Goal: Task Accomplishment & Management: Manage account settings

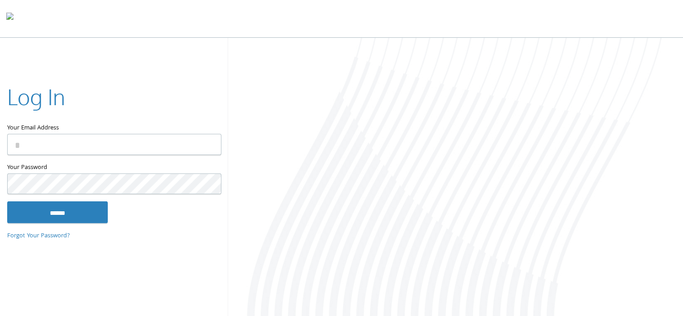
click at [0, 315] on com-1password-button at bounding box center [0, 317] width 0 height 0
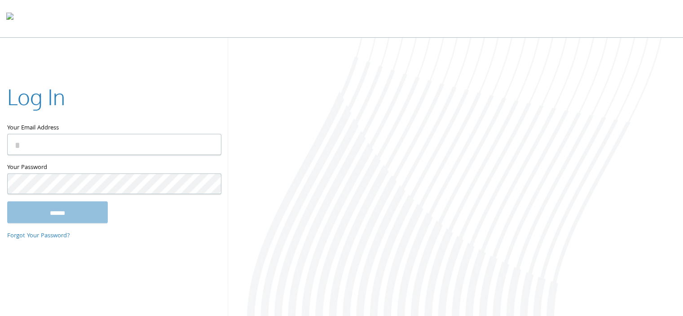
type input "**********"
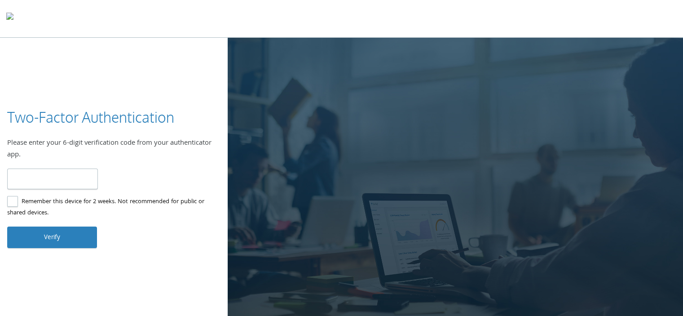
type input "*"
type input "******"
